Goal: Contribute content

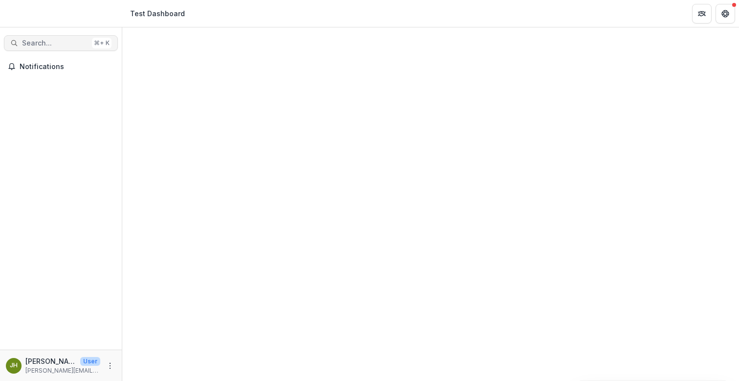
click at [64, 40] on span "Search..." at bounding box center [55, 43] width 66 height 8
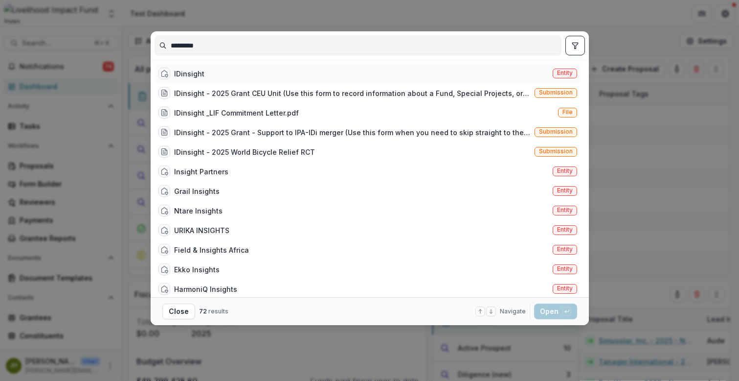
type input "*********"
click at [188, 72] on div "IDinsight" at bounding box center [189, 73] width 30 height 10
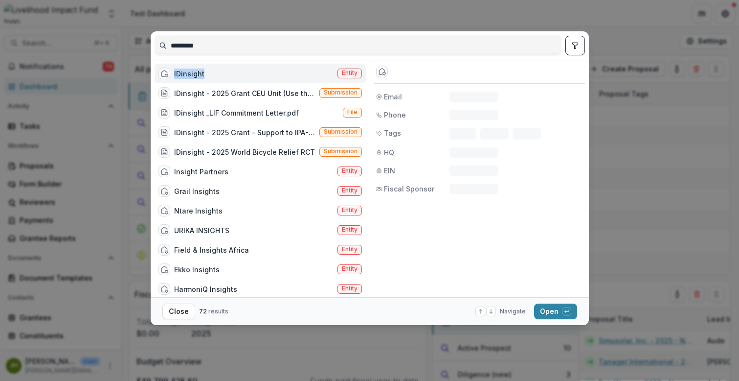
click at [188, 72] on div "IDinsight" at bounding box center [189, 73] width 30 height 10
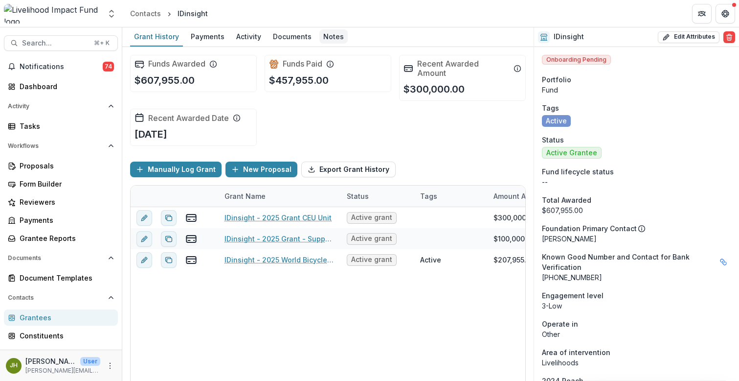
click at [329, 37] on div "Notes" at bounding box center [333, 36] width 28 height 14
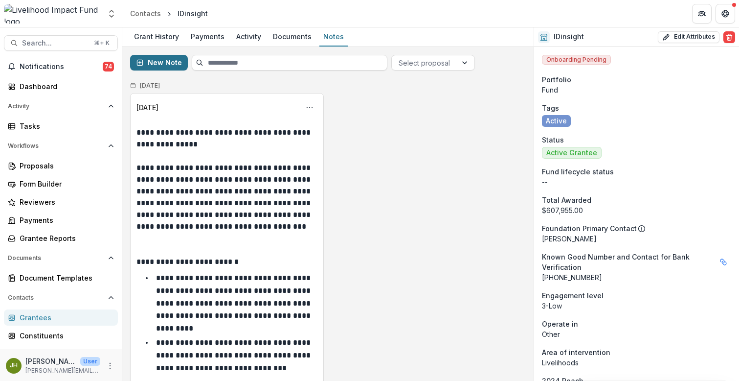
click at [167, 63] on button "New Note" at bounding box center [159, 63] width 58 height 16
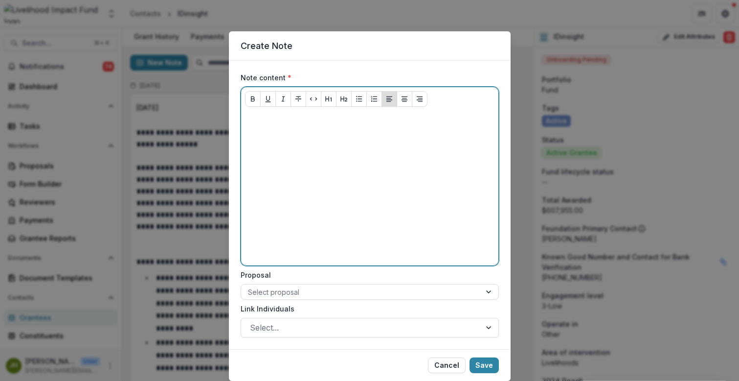
click at [321, 143] on div at bounding box center [369, 187] width 249 height 147
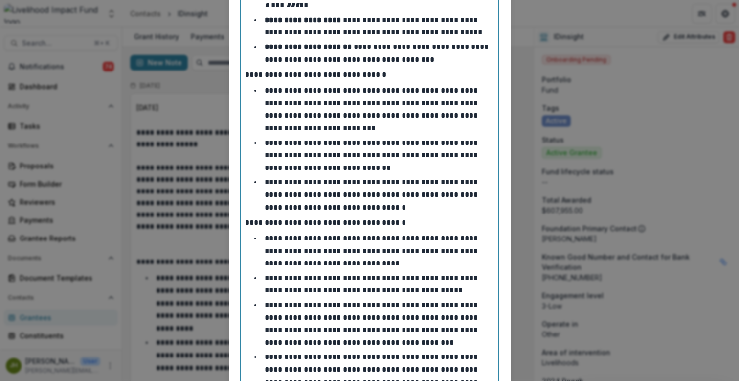
scroll to position [371, 0]
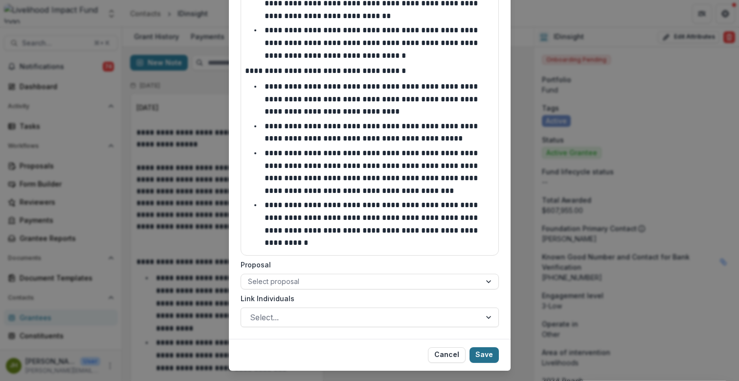
click at [482, 347] on button "Save" at bounding box center [484, 355] width 29 height 16
